Goal: Transaction & Acquisition: Book appointment/travel/reservation

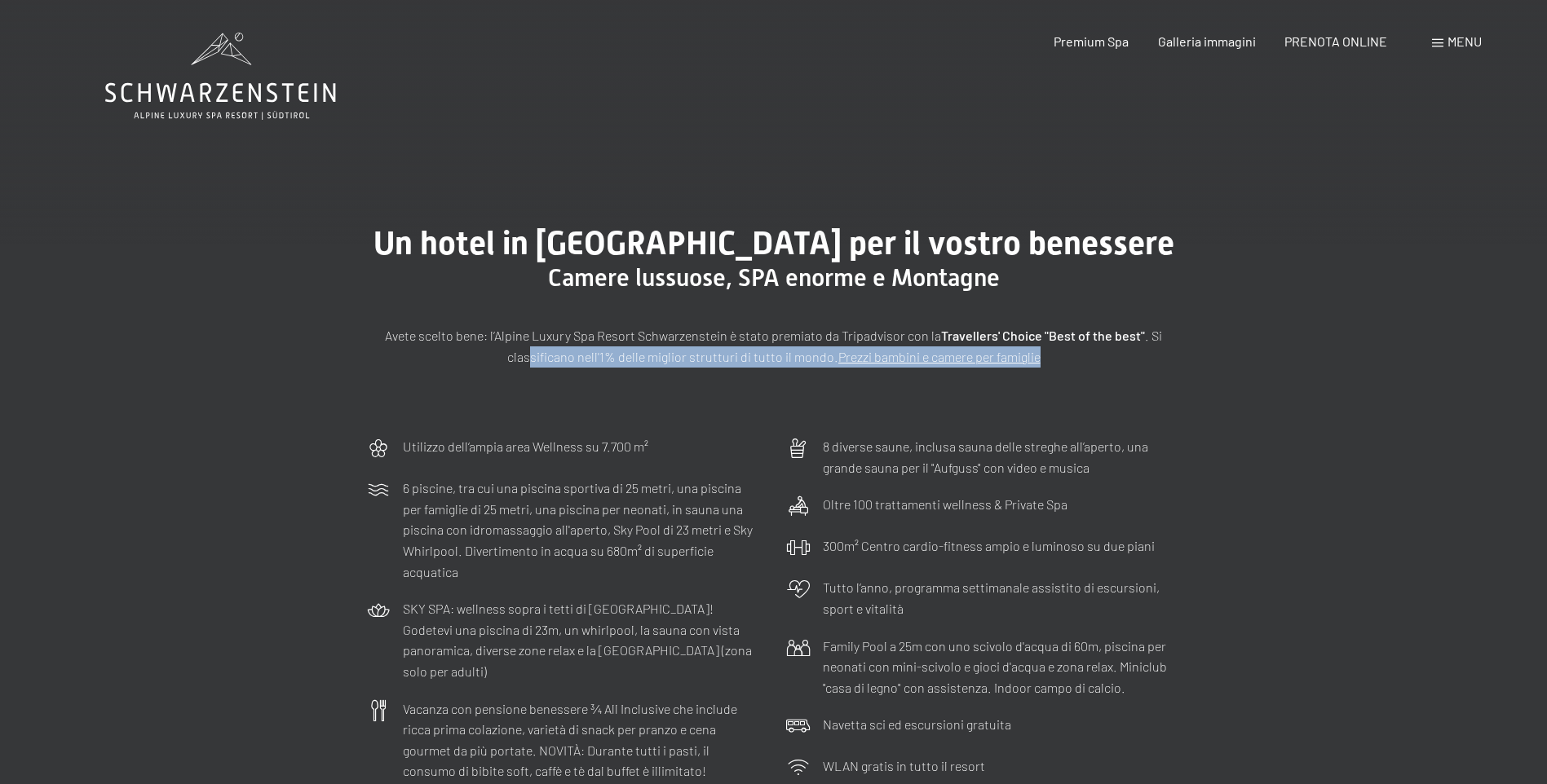
drag, startPoint x: 533, startPoint y: 351, endPoint x: 1063, endPoint y: 371, distance: 530.4
click at [1063, 371] on div "Un hotel in Alto Adige per il vostro benessere Camere lussuose, SPA enorme e Mo…" at bounding box center [774, 296] width 1547 height 265
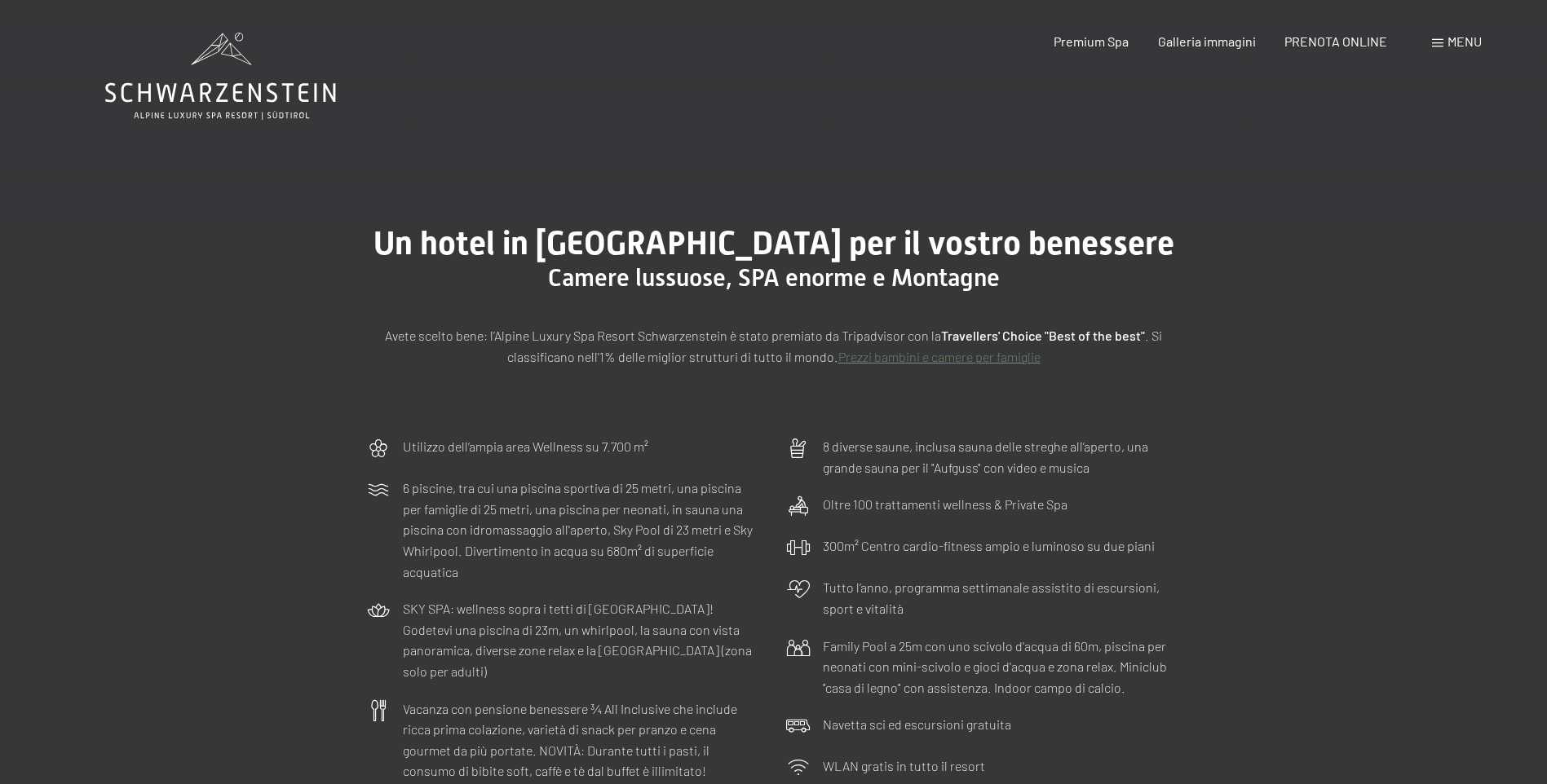
drag, startPoint x: 1063, startPoint y: 371, endPoint x: 999, endPoint y: 441, distance: 94.8
click at [999, 441] on p "8 diverse saune, inclusa sauna delle streghe all’aperto, una grande sauna per i…" at bounding box center [1002, 457] width 359 height 42
click at [968, 356] on link "Prezzi bambini e camere per famiglie" at bounding box center [939, 356] width 202 height 15
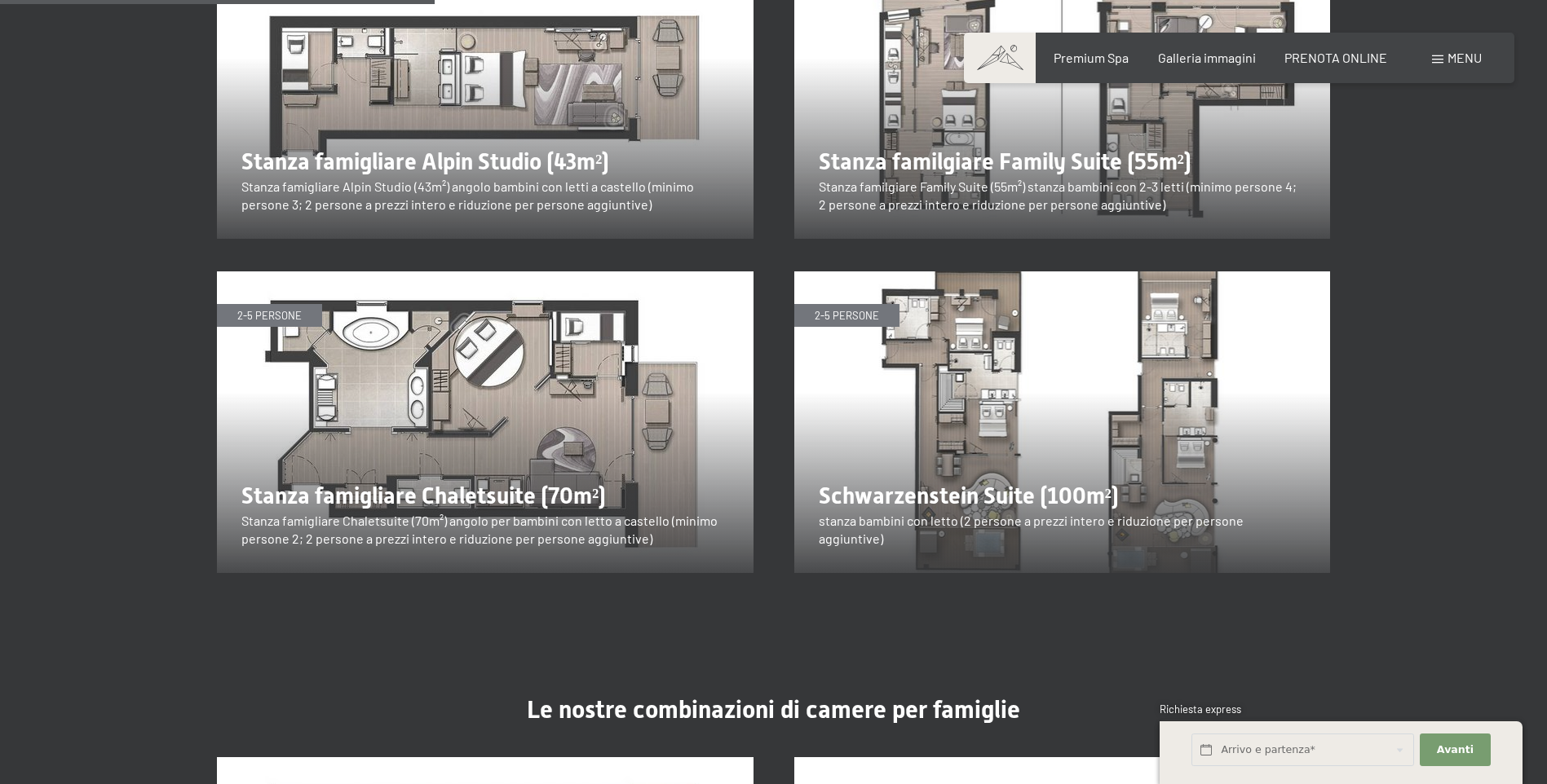
scroll to position [1956, 0]
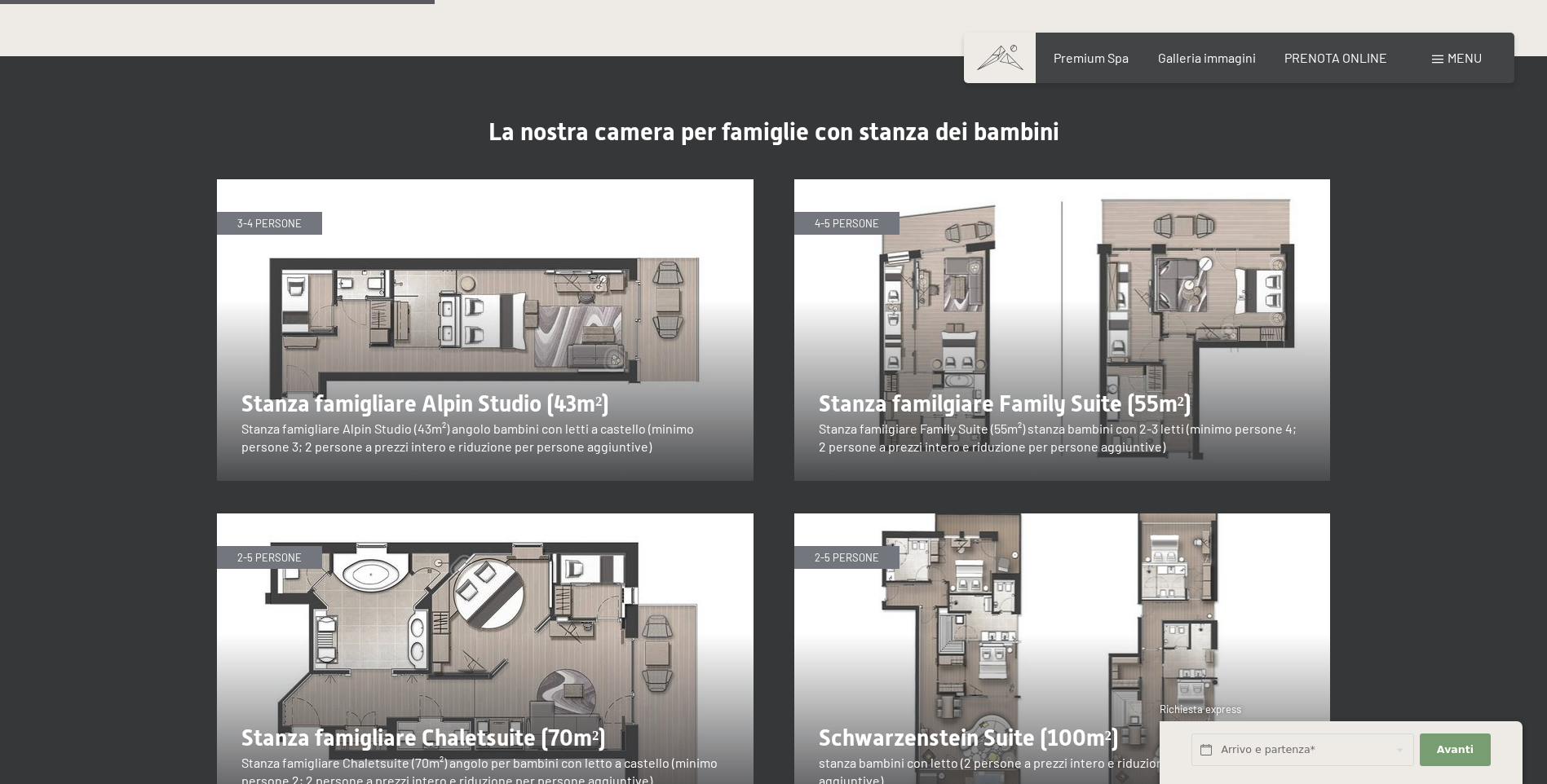
click at [631, 286] on img at bounding box center [485, 330] width 536 height 302
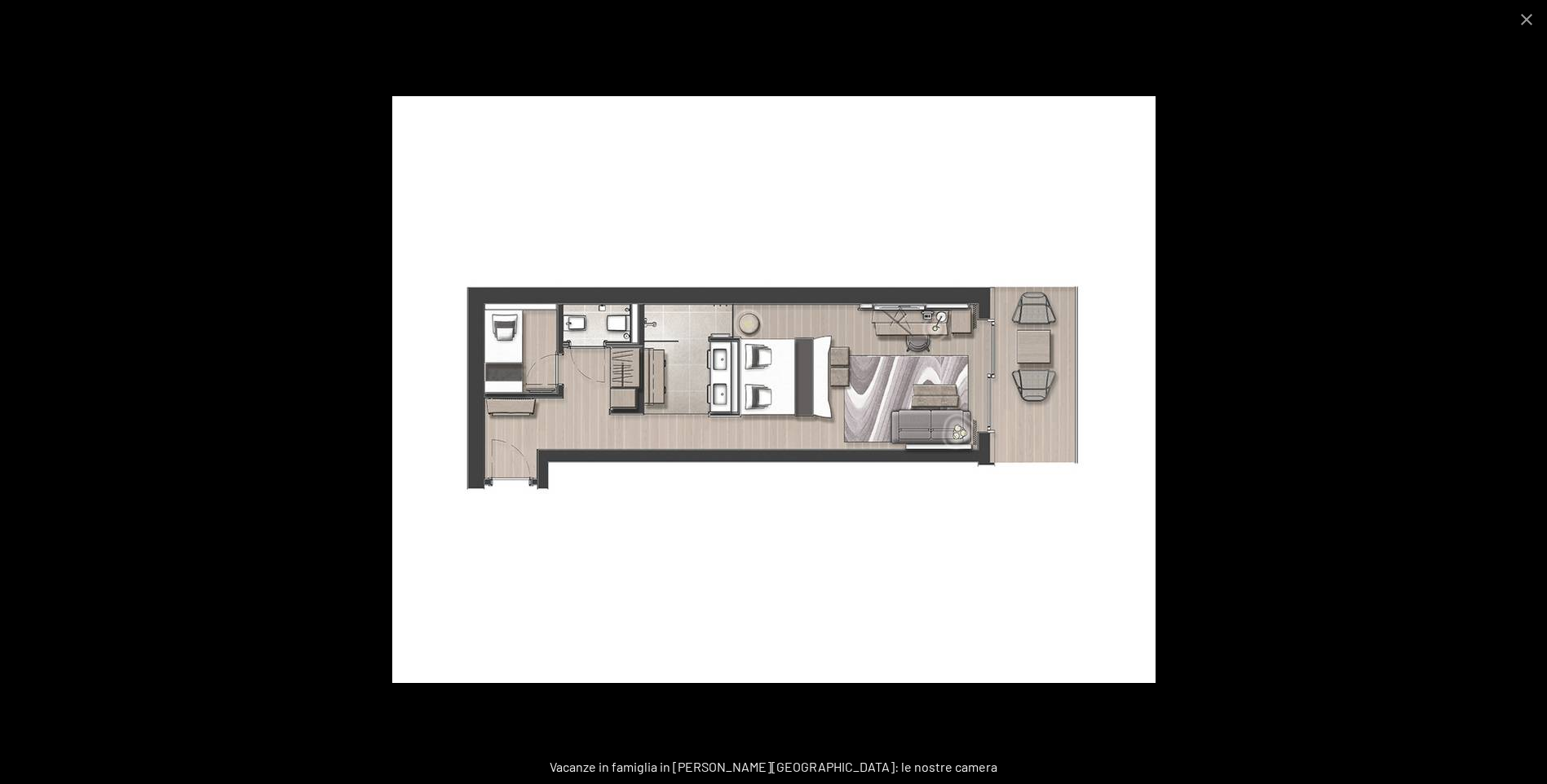
click at [126, 486] on div at bounding box center [774, 392] width 1547 height 784
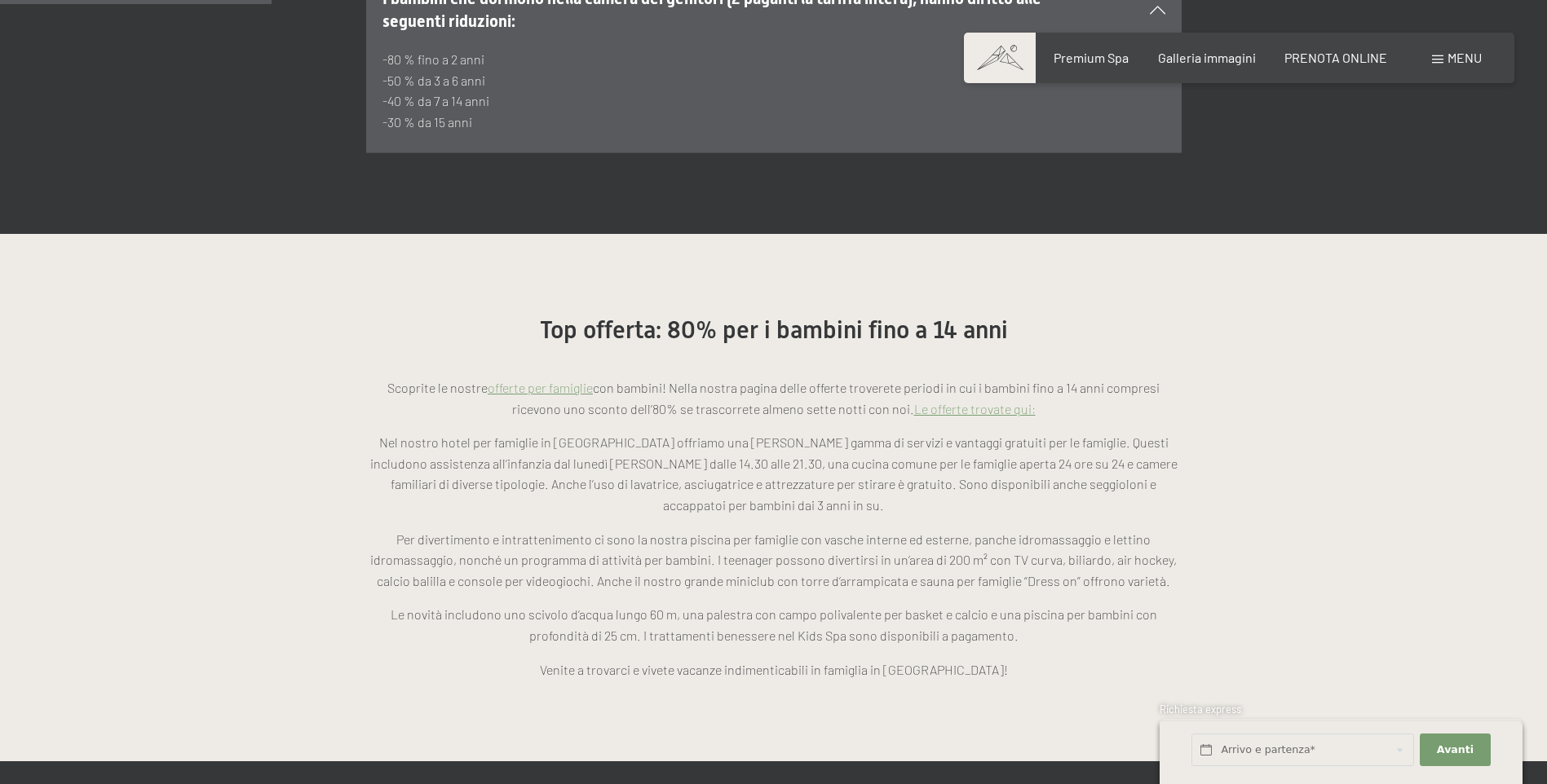
scroll to position [1222, 0]
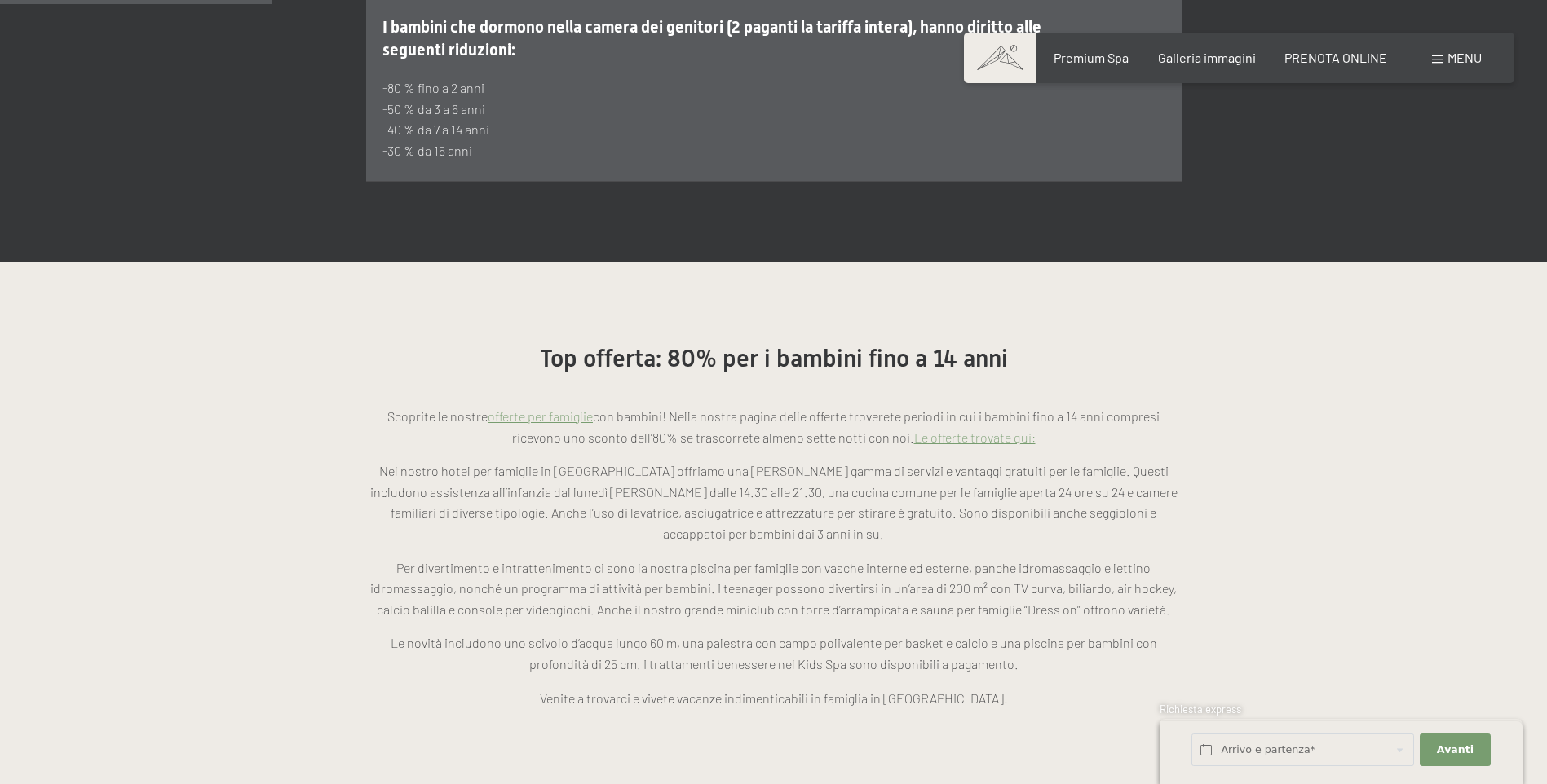
click at [1008, 430] on link "Le offerte trovate qui:" at bounding box center [975, 437] width 122 height 15
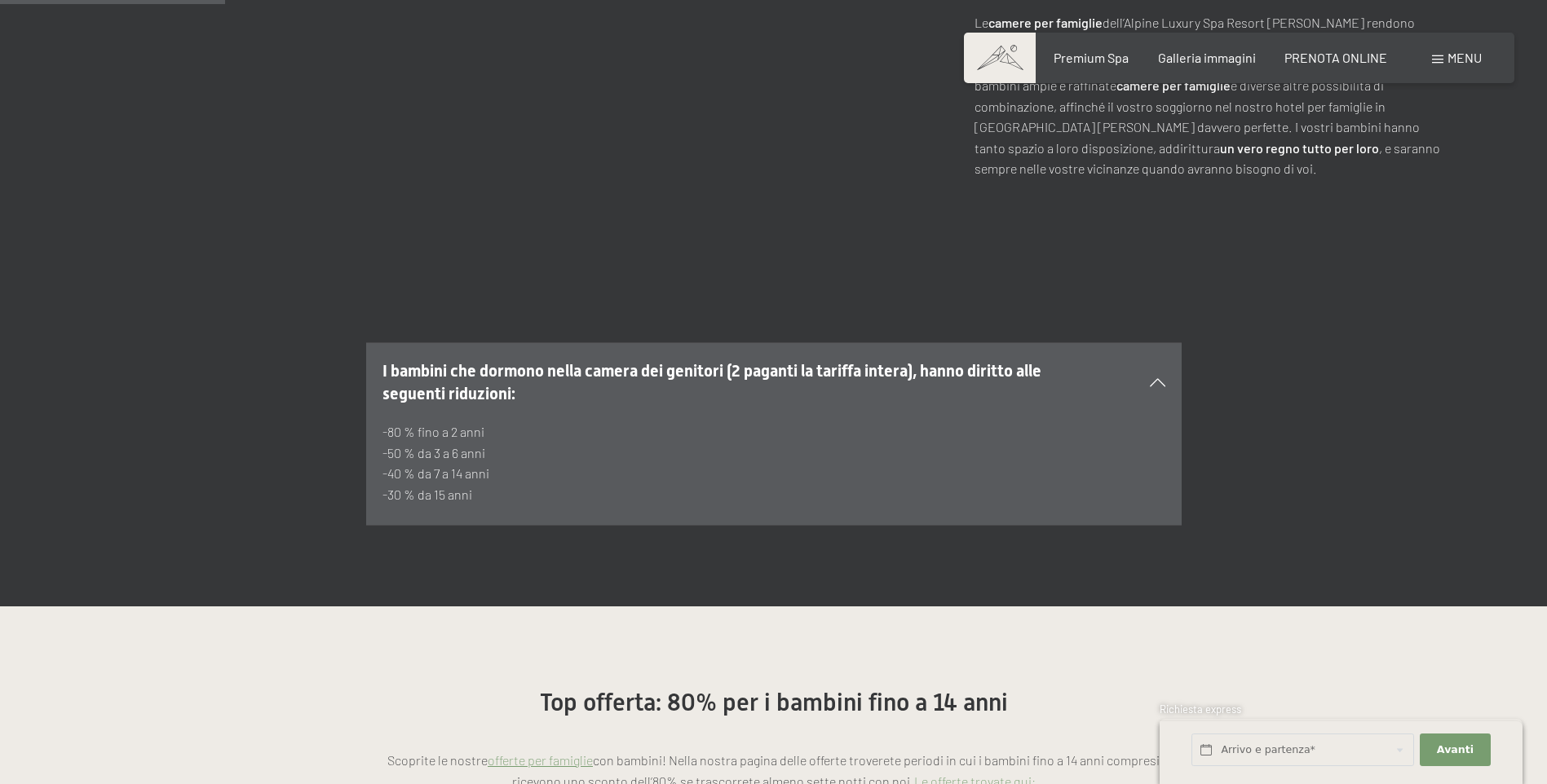
scroll to position [815, 0]
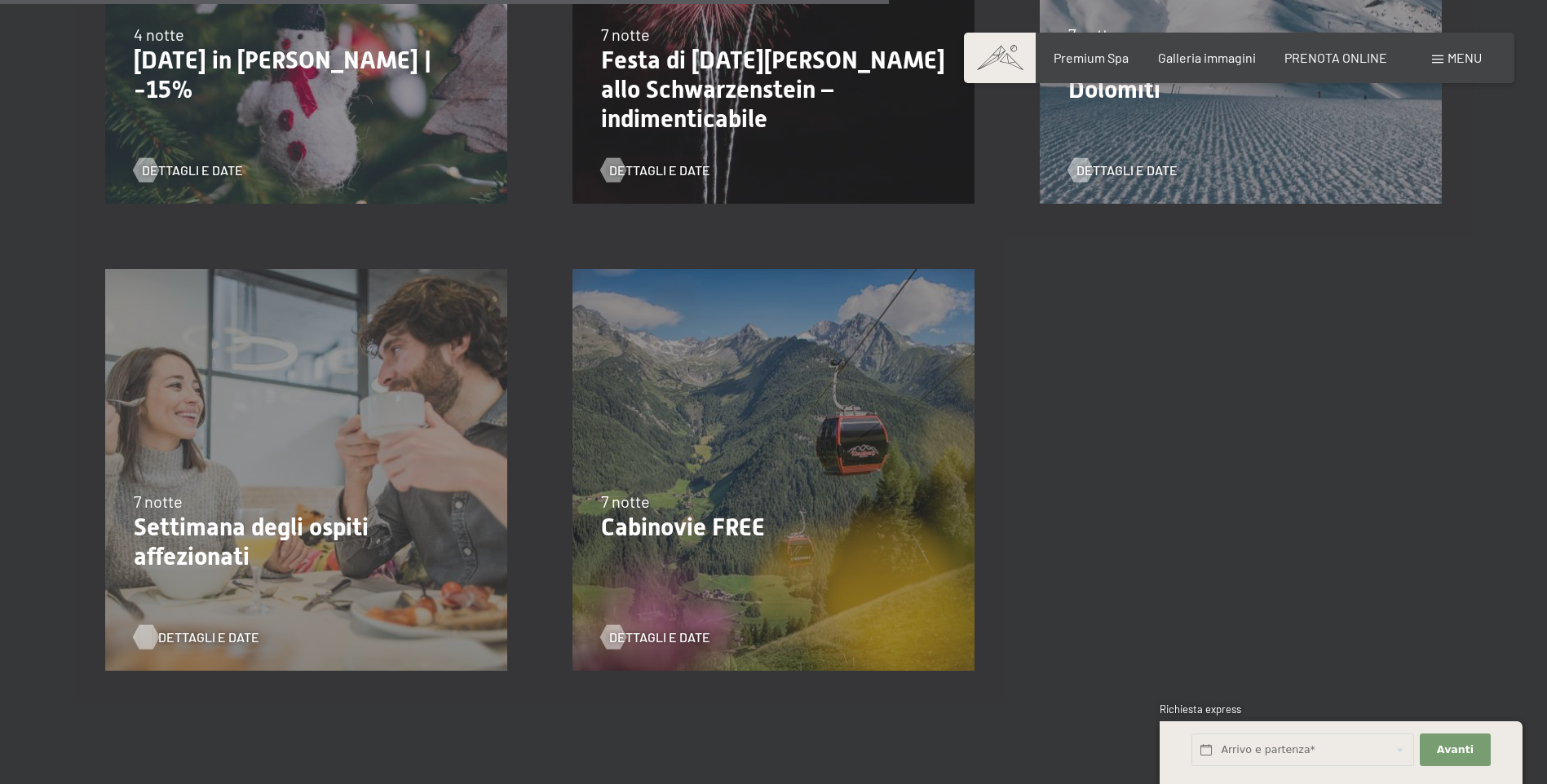
scroll to position [1875, 0]
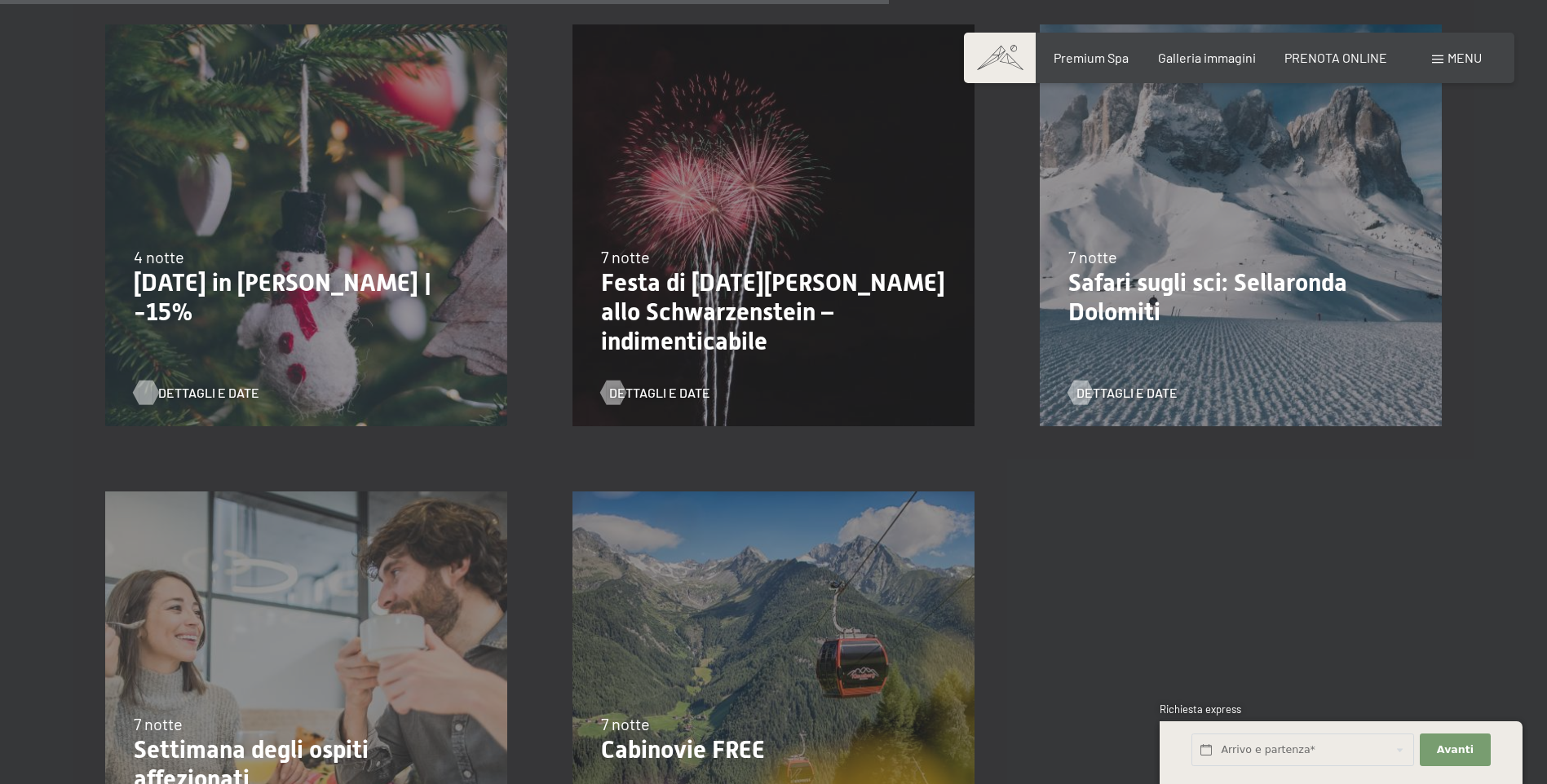
click at [199, 388] on span "Dettagli e Date" at bounding box center [209, 392] width 101 height 18
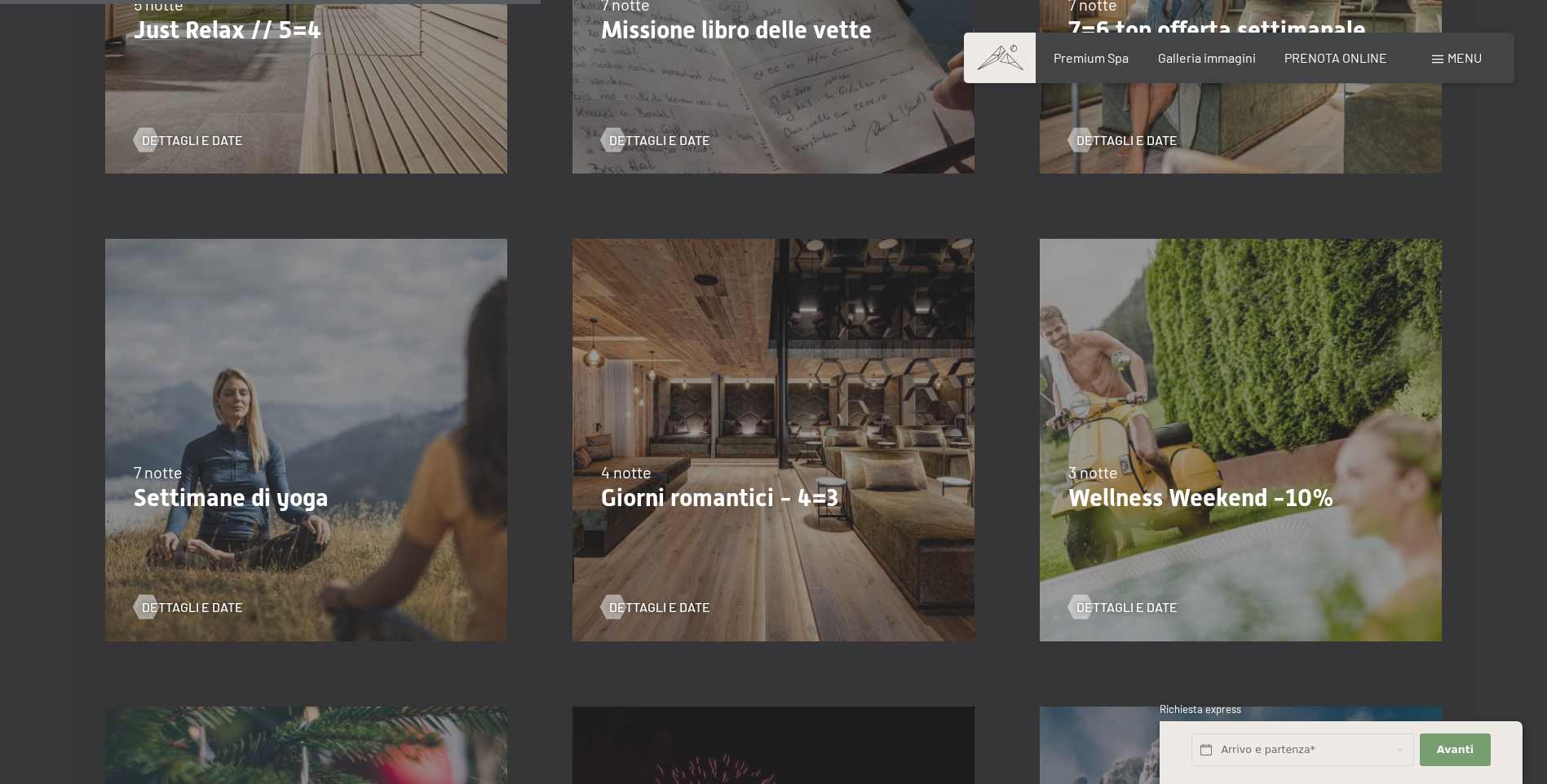
scroll to position [1141, 0]
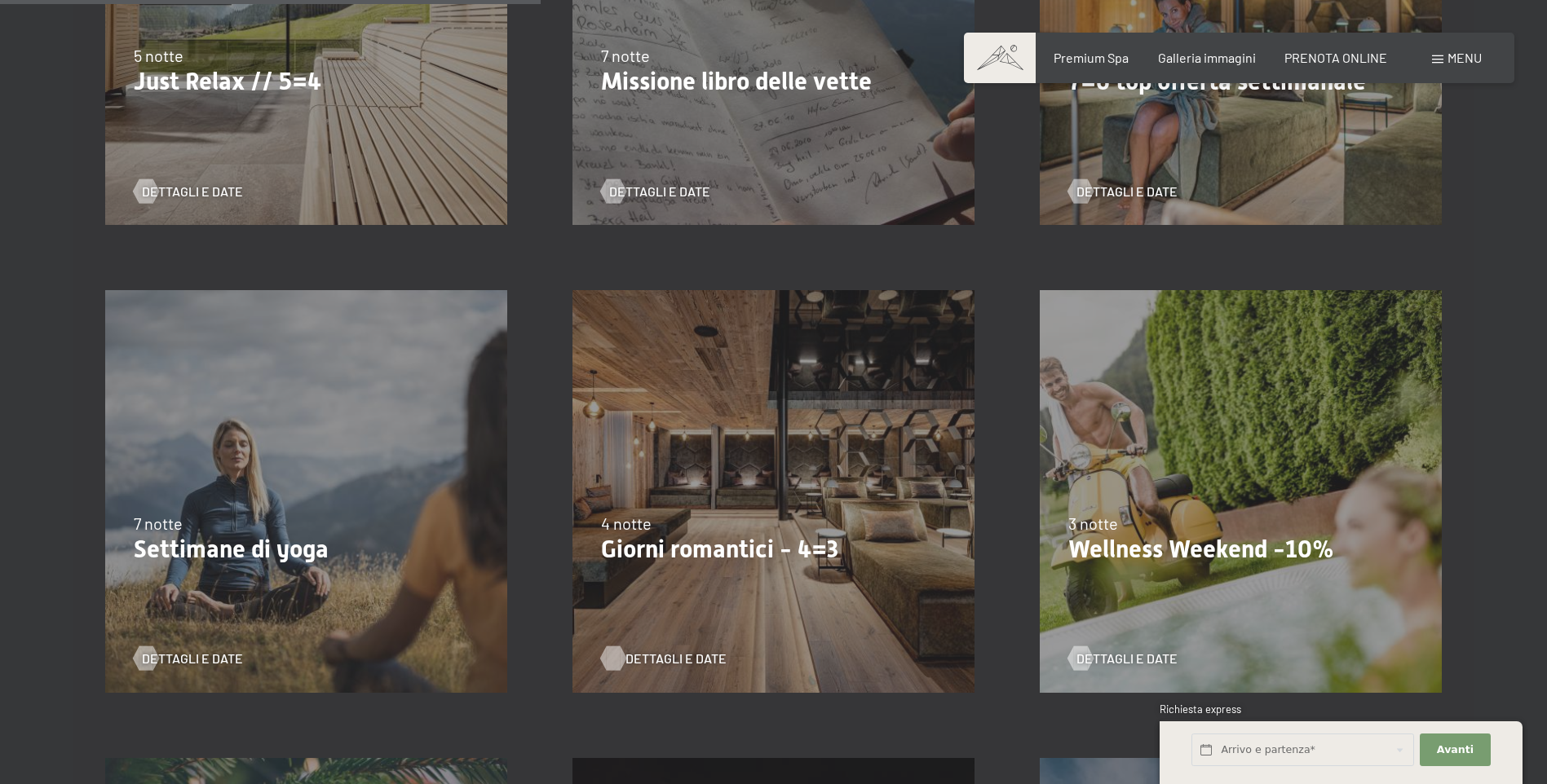
click at [667, 657] on span "Dettagli e Date" at bounding box center [675, 658] width 101 height 18
drag, startPoint x: 667, startPoint y: 657, endPoint x: 735, endPoint y: 602, distance: 87.5
click at [735, 602] on div "9/11/2025-5/12/2025 8/12/2025-19/12/2025 11/1/2026-23/1/2026 8/3/2026-27/3/2026…" at bounding box center [773, 490] width 467 height 467
click at [668, 658] on span "Dettagli e Date" at bounding box center [675, 658] width 101 height 18
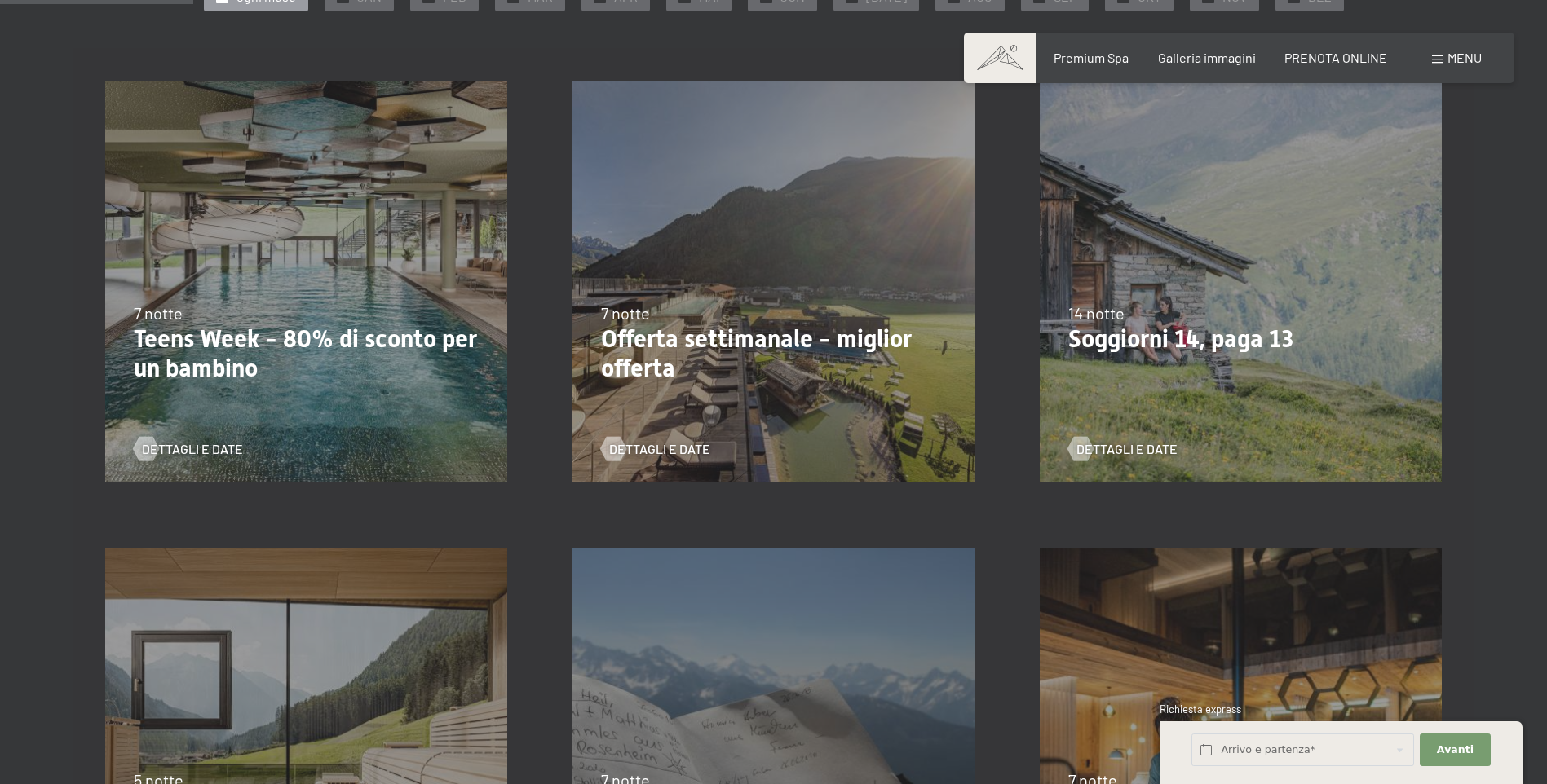
scroll to position [407, 0]
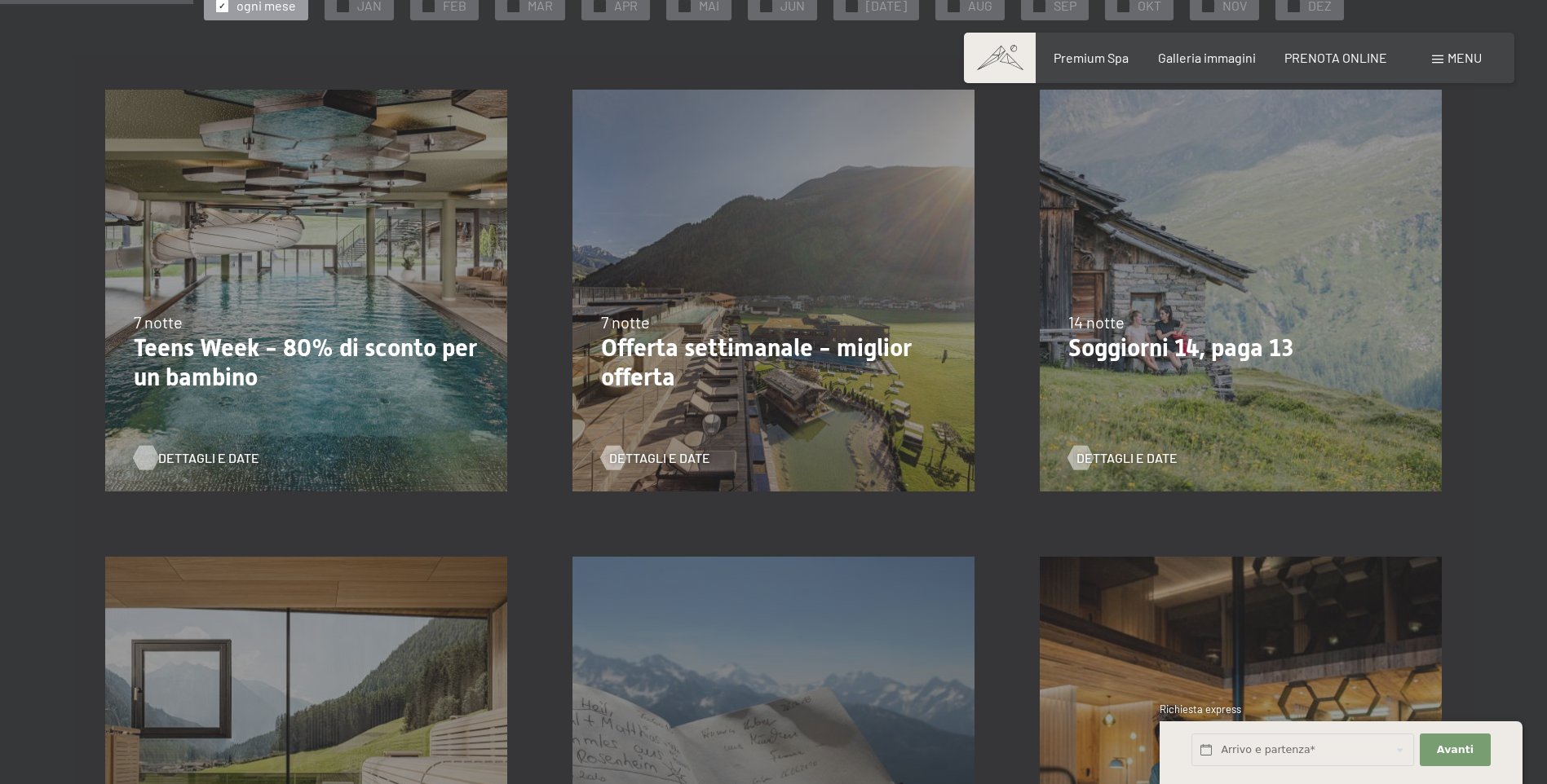
click at [138, 461] on div at bounding box center [145, 456] width 14 height 24
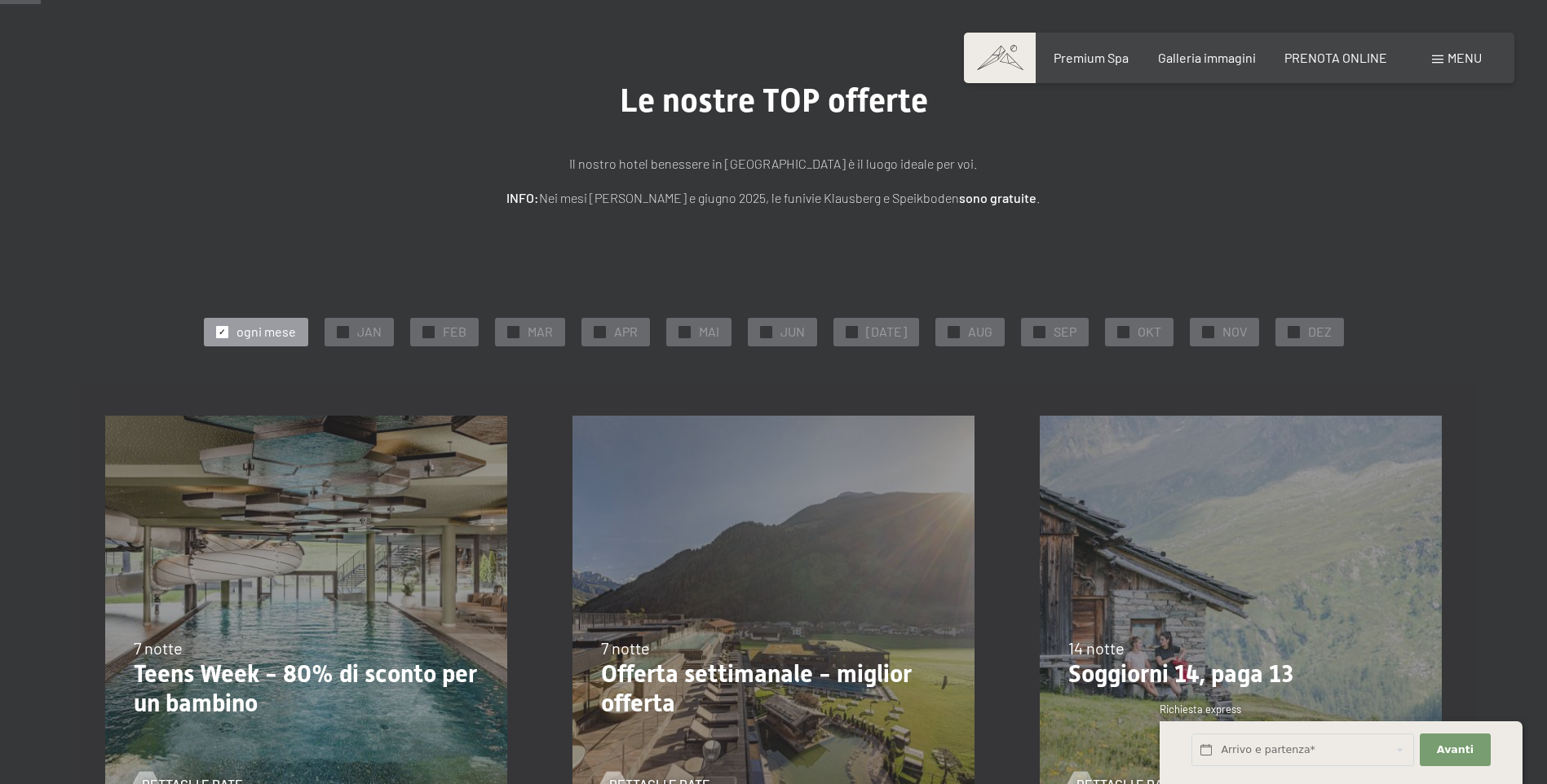
scroll to position [245, 0]
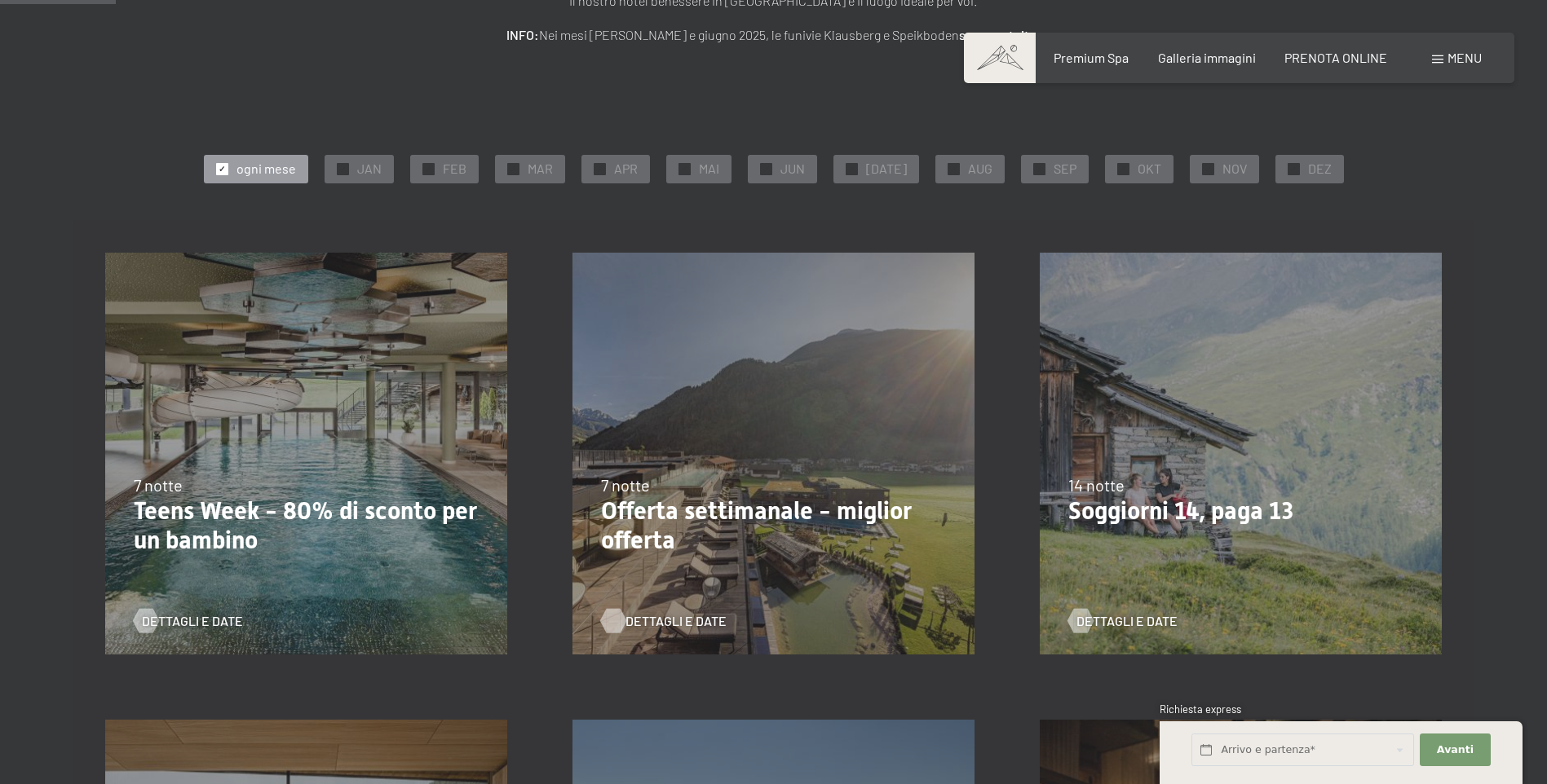
click at [677, 622] on span "Dettagli e Date" at bounding box center [675, 621] width 101 height 18
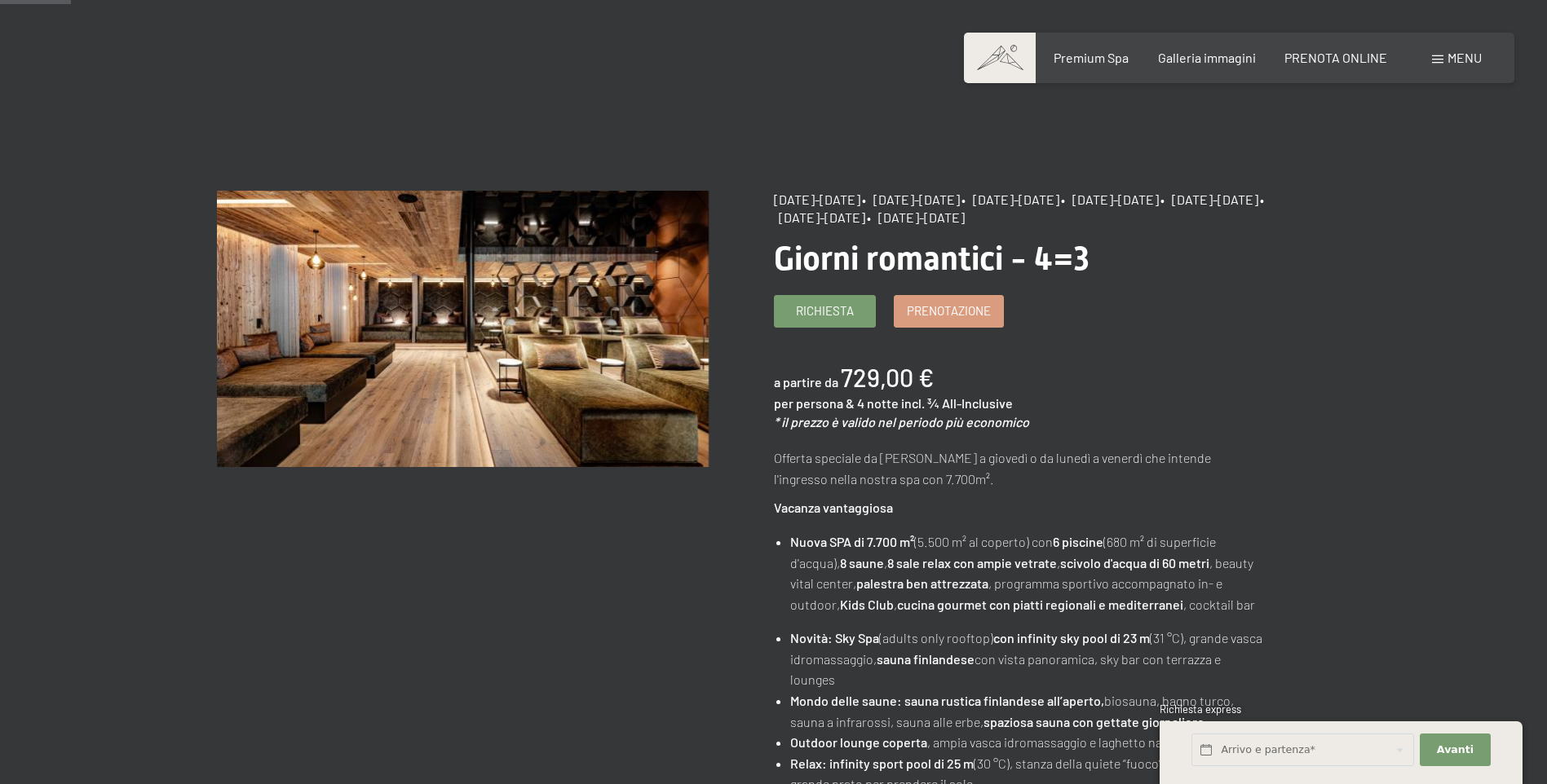
scroll to position [81, 0]
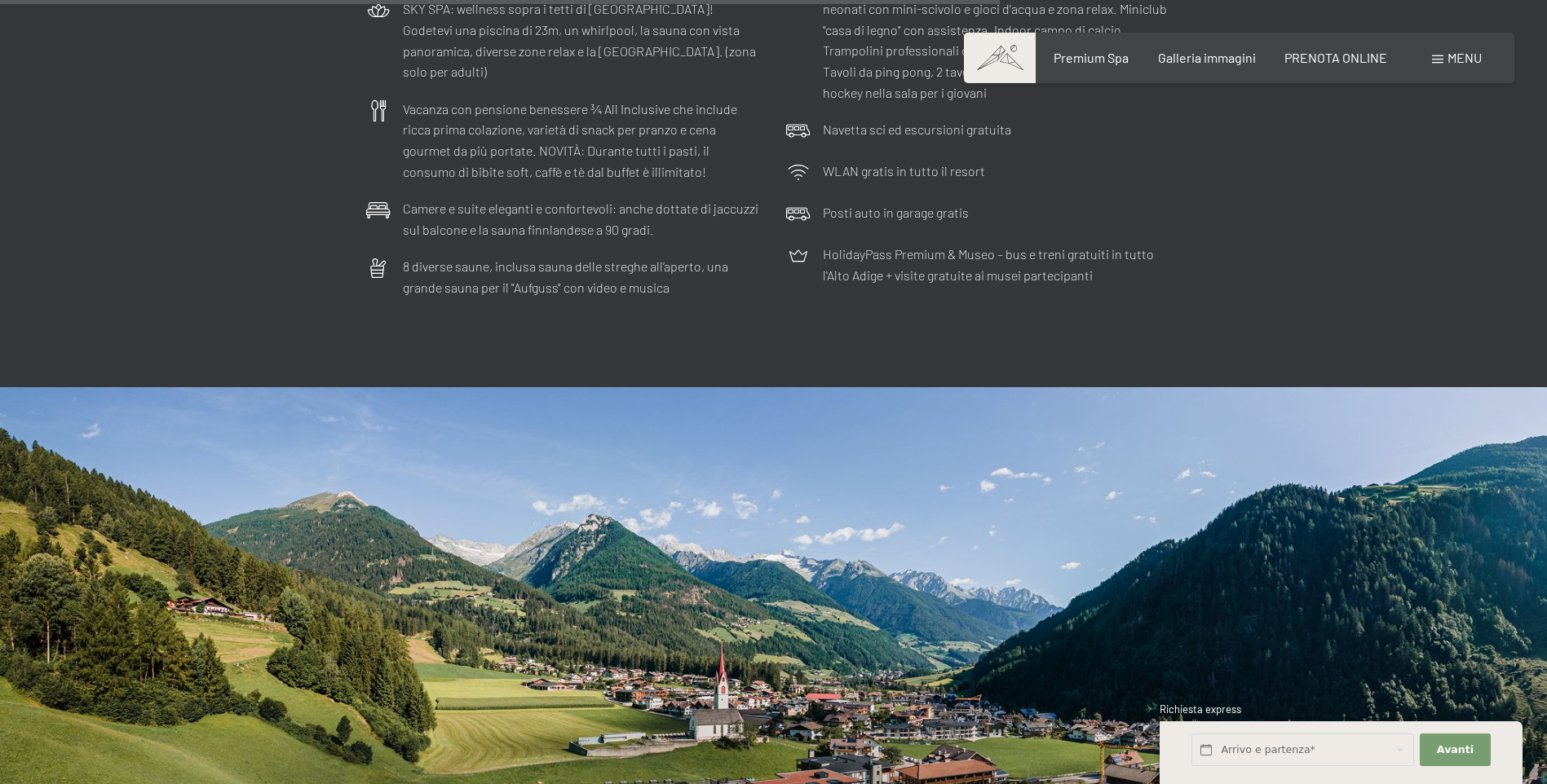
scroll to position [5297, 0]
